Goal: Information Seeking & Learning: Check status

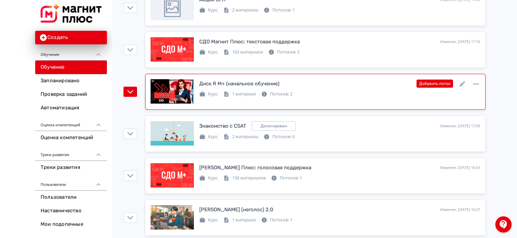
scroll to position [34, 0]
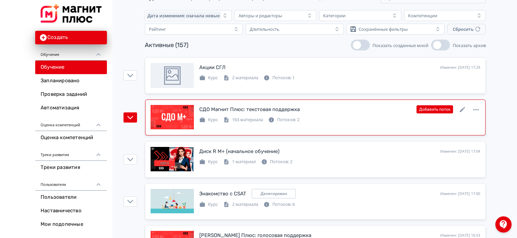
click at [395, 128] on div "СДО Магнит Плюс: текстовая поддержка Изменен: [DATE] 17:16 Добавить поток Курс …" at bounding box center [315, 117] width 329 height 25
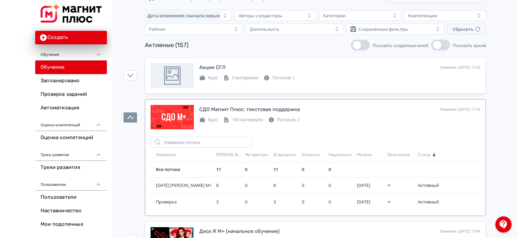
scroll to position [68, 0]
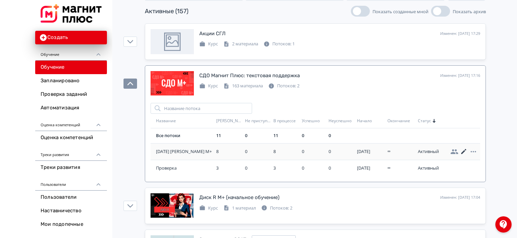
click at [464, 151] on icon at bounding box center [464, 151] width 8 height 8
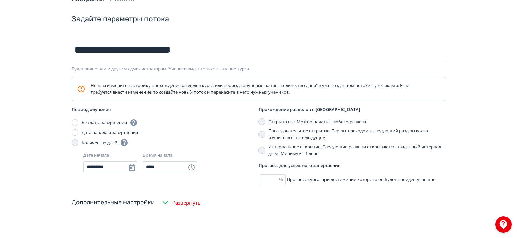
scroll to position [17, 0]
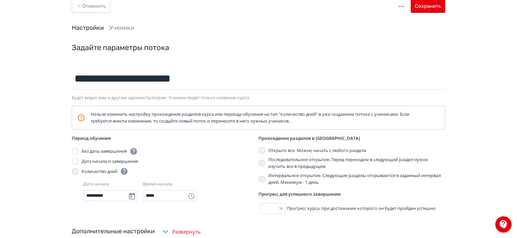
click at [71, 6] on div "Отменить Сохранить" at bounding box center [258, 11] width 406 height 24
click at [124, 25] on link "Ученики" at bounding box center [121, 27] width 25 height 7
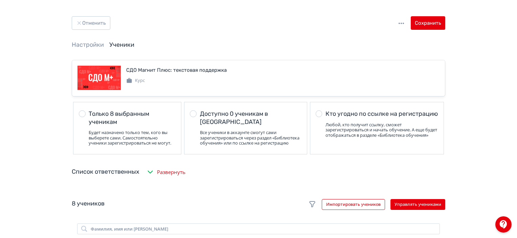
click at [93, 32] on div "Отменить Сохранить" at bounding box center [258, 28] width 406 height 24
click at [96, 29] on button "Отменить" at bounding box center [91, 23] width 39 height 14
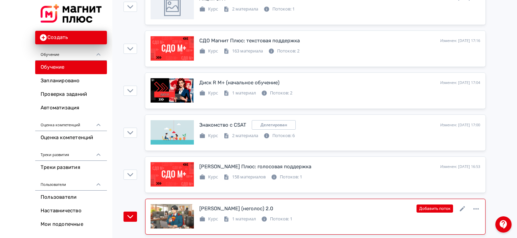
scroll to position [68, 0]
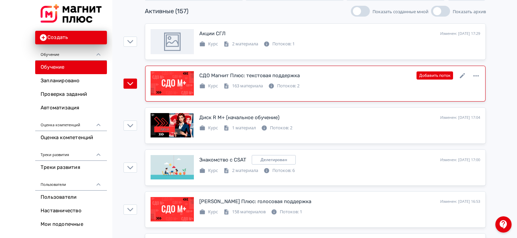
click at [326, 92] on div "СДО Магнит Плюс: текстовая поддержка Изменен: [DATE] 17:16 Добавить поток Курс …" at bounding box center [315, 83] width 329 height 25
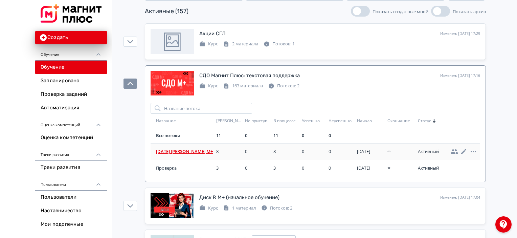
click at [178, 153] on span "[DATE] [PERSON_NAME] М+" at bounding box center [185, 151] width 58 height 7
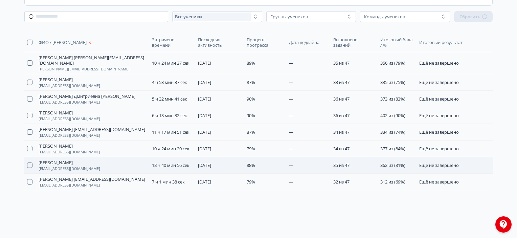
scroll to position [108, 0]
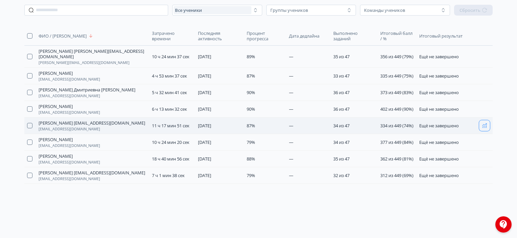
click at [484, 128] on icon "button" at bounding box center [484, 125] width 5 height 5
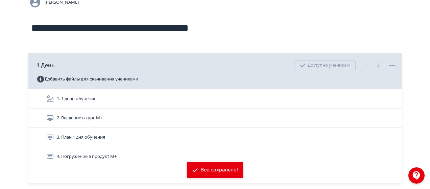
scroll to position [68, 0]
